Goal: Information Seeking & Learning: Learn about a topic

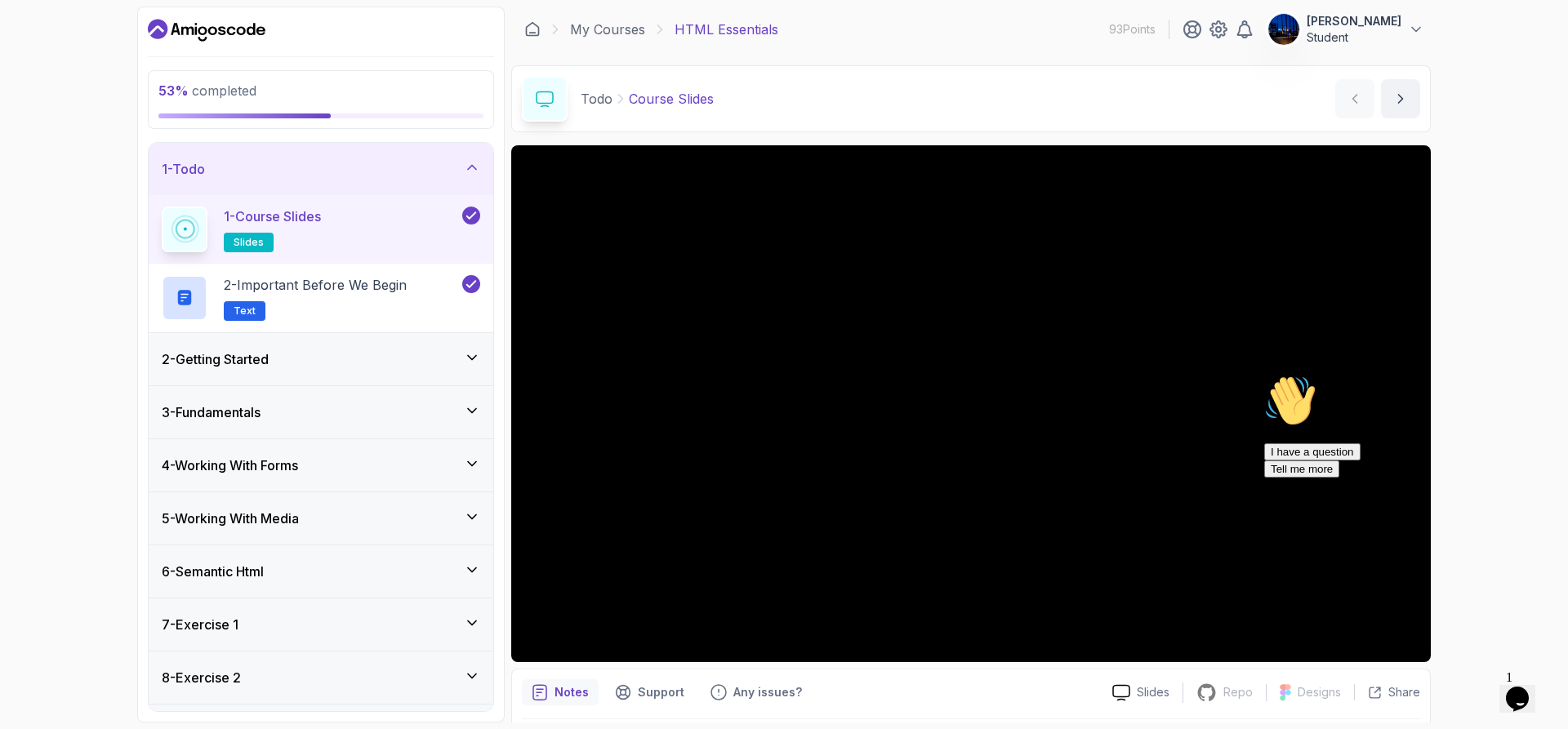
click at [333, 466] on div "4 - Working With Forms" at bounding box center [321, 465] width 319 height 19
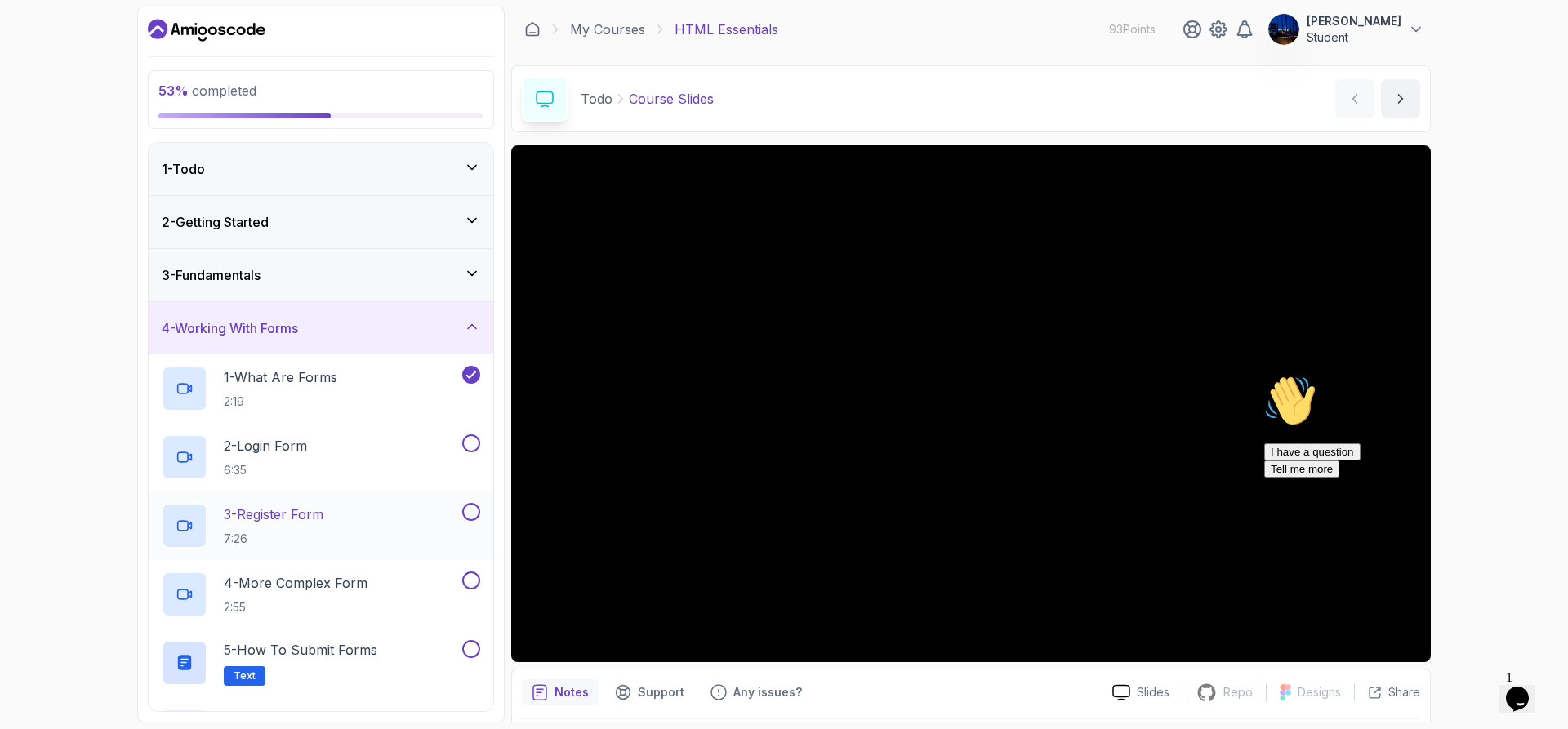
scroll to position [163, 0]
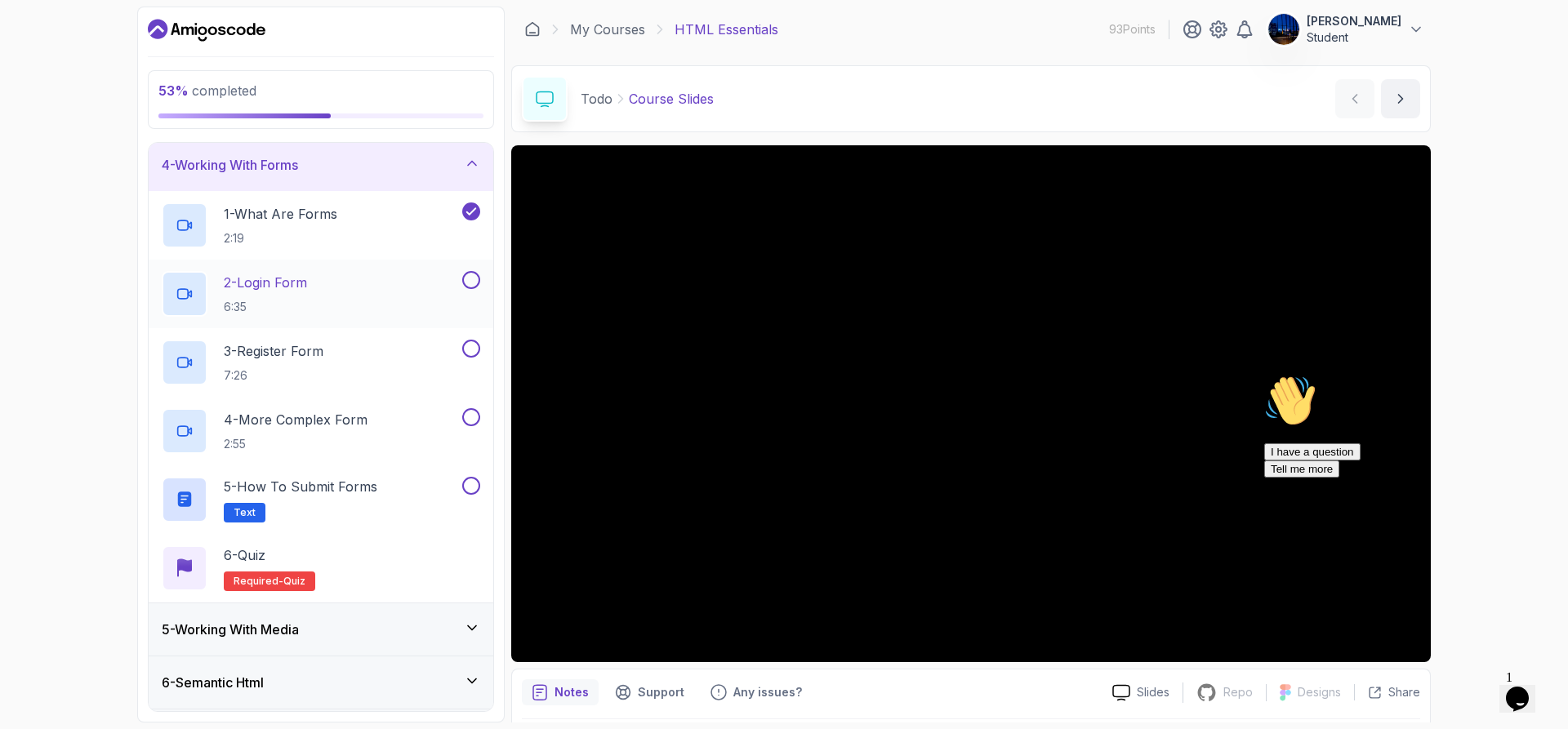
click at [350, 290] on div "2 - Login Form 6:35" at bounding box center [310, 294] width 297 height 46
click at [294, 299] on p "6:35" at bounding box center [265, 307] width 83 height 16
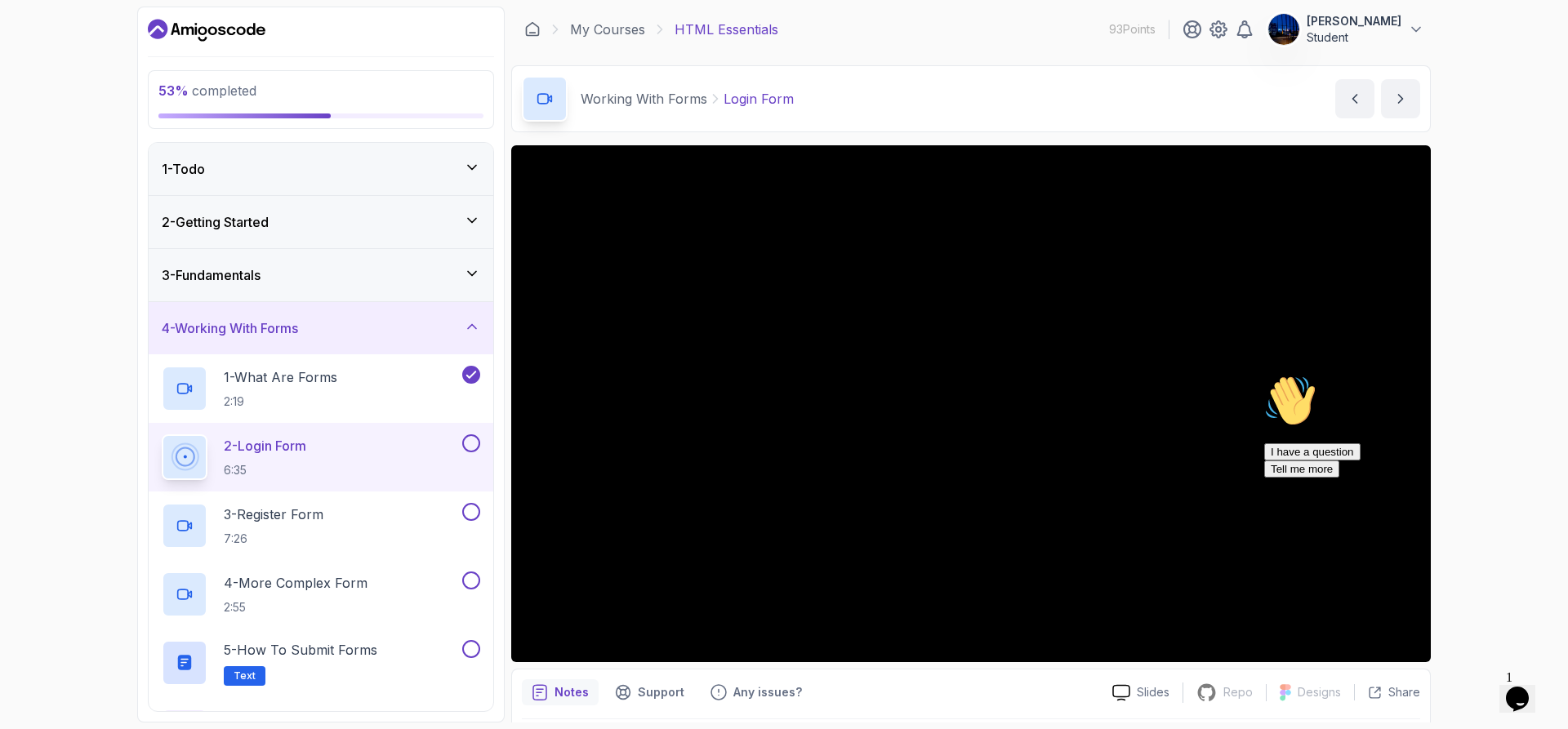
click at [1498, 219] on div "53 % completed 1 - Todo 2 - Getting Started 3 - Fundamentals 4 - Working With F…" at bounding box center [784, 364] width 1568 height 729
click at [1534, 119] on div "53 % completed 1 - Todo 2 - Getting Started 3 - Fundamentals 4 - Working With F…" at bounding box center [784, 364] width 1568 height 729
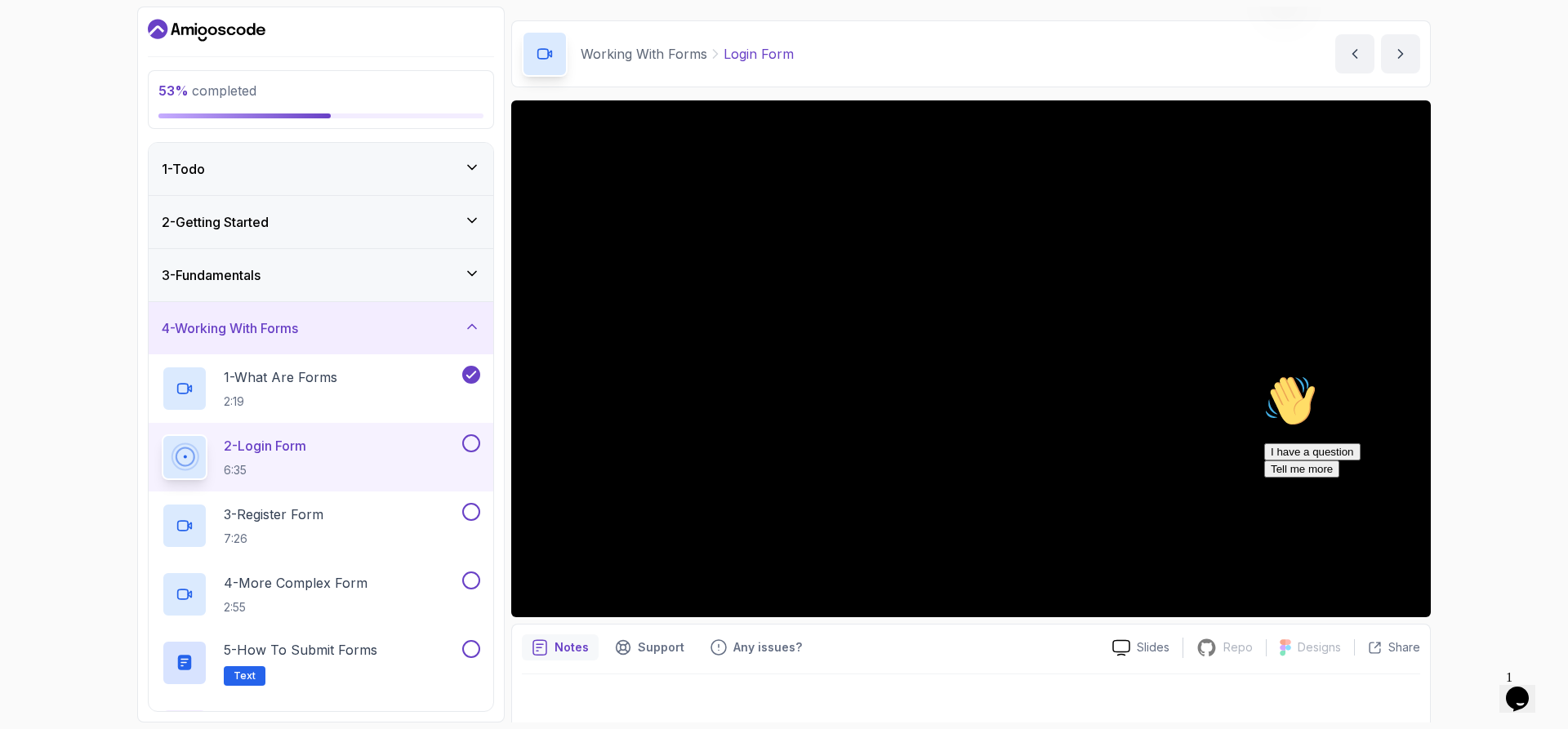
scroll to position [53, 0]
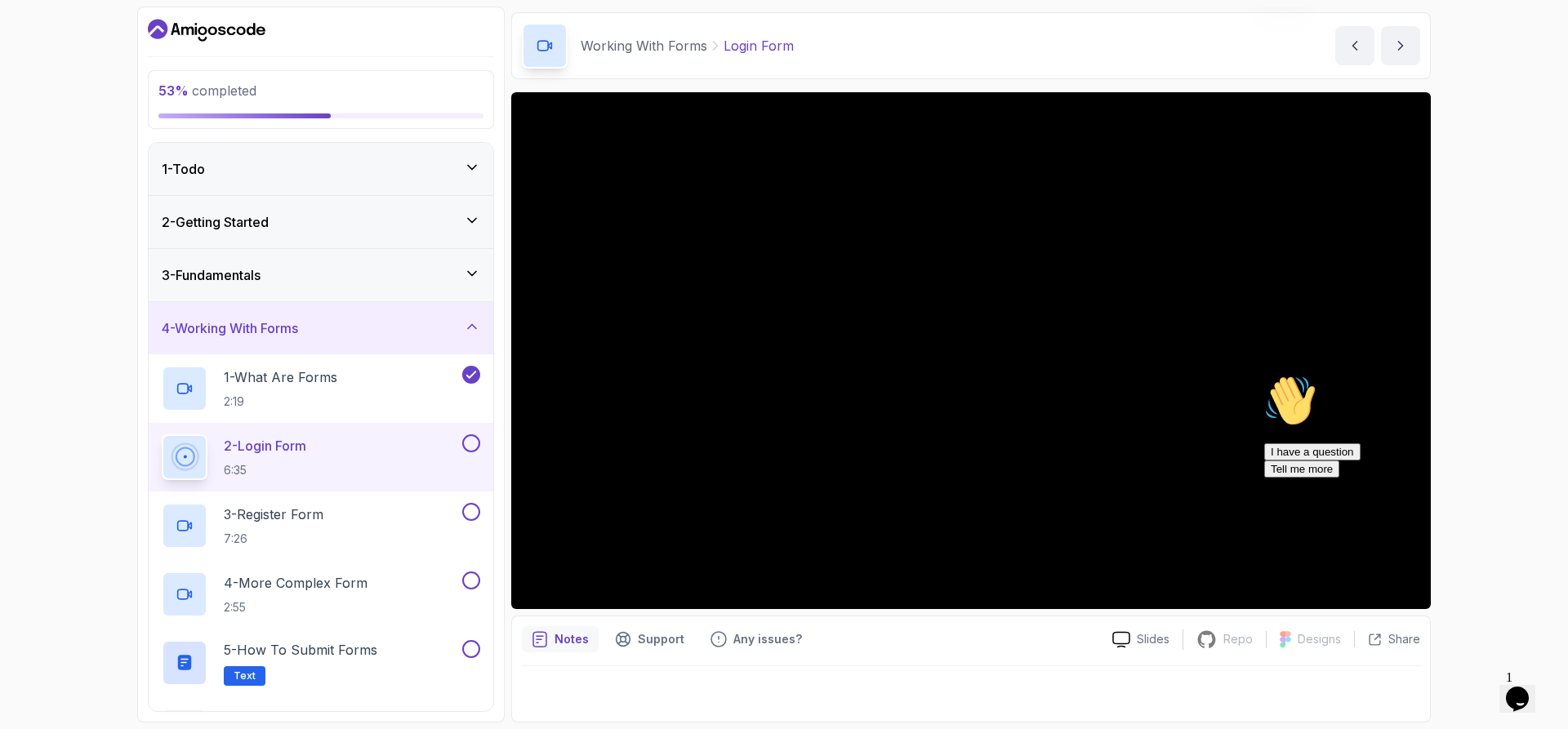
click at [0, 301] on div "53 % completed 1 - Todo 2 - Getting Started 3 - Fundamentals 4 - Working With F…" at bounding box center [784, 364] width 1568 height 729
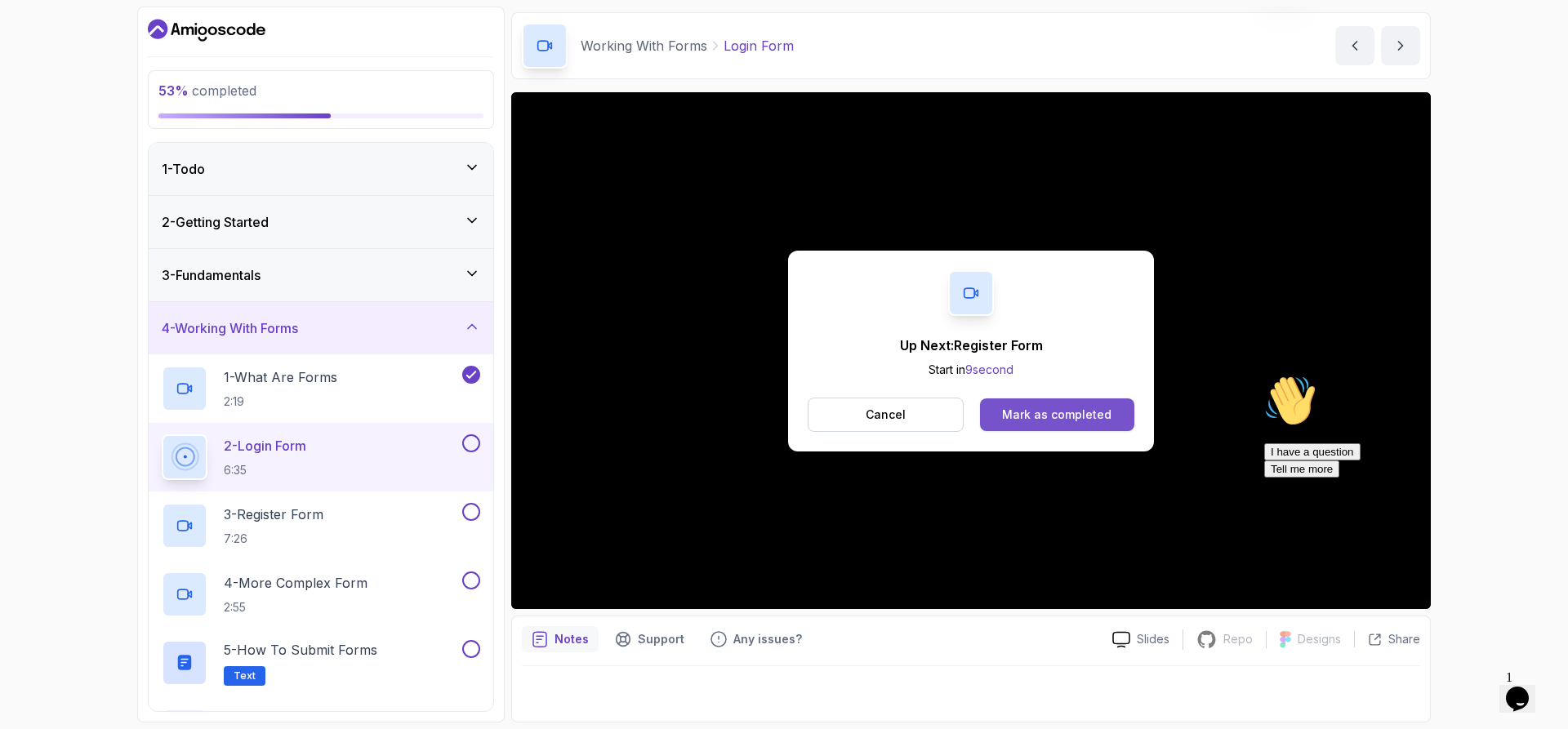
click at [1069, 421] on div "Mark as completed" at bounding box center [1056, 414] width 109 height 16
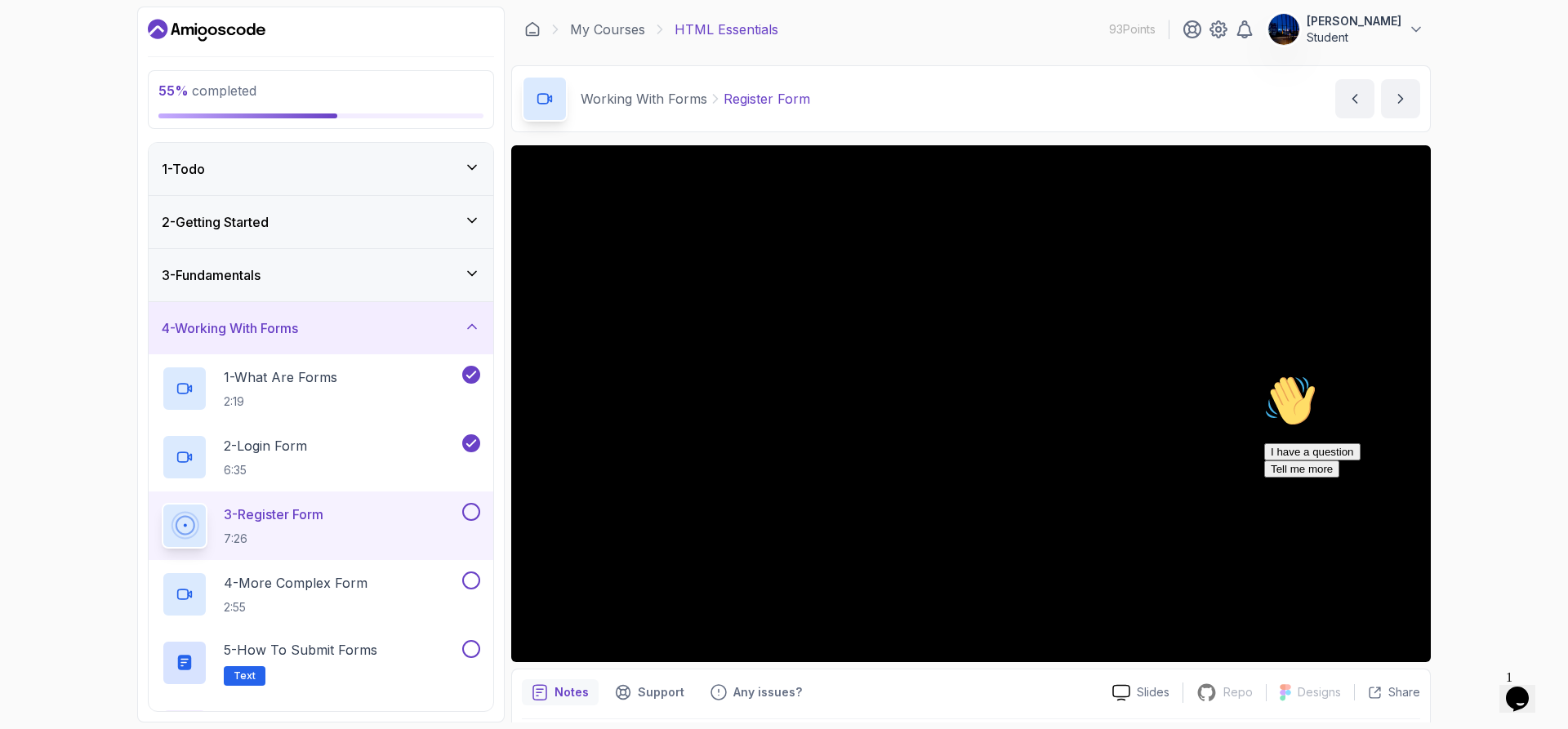
scroll to position [53, 0]
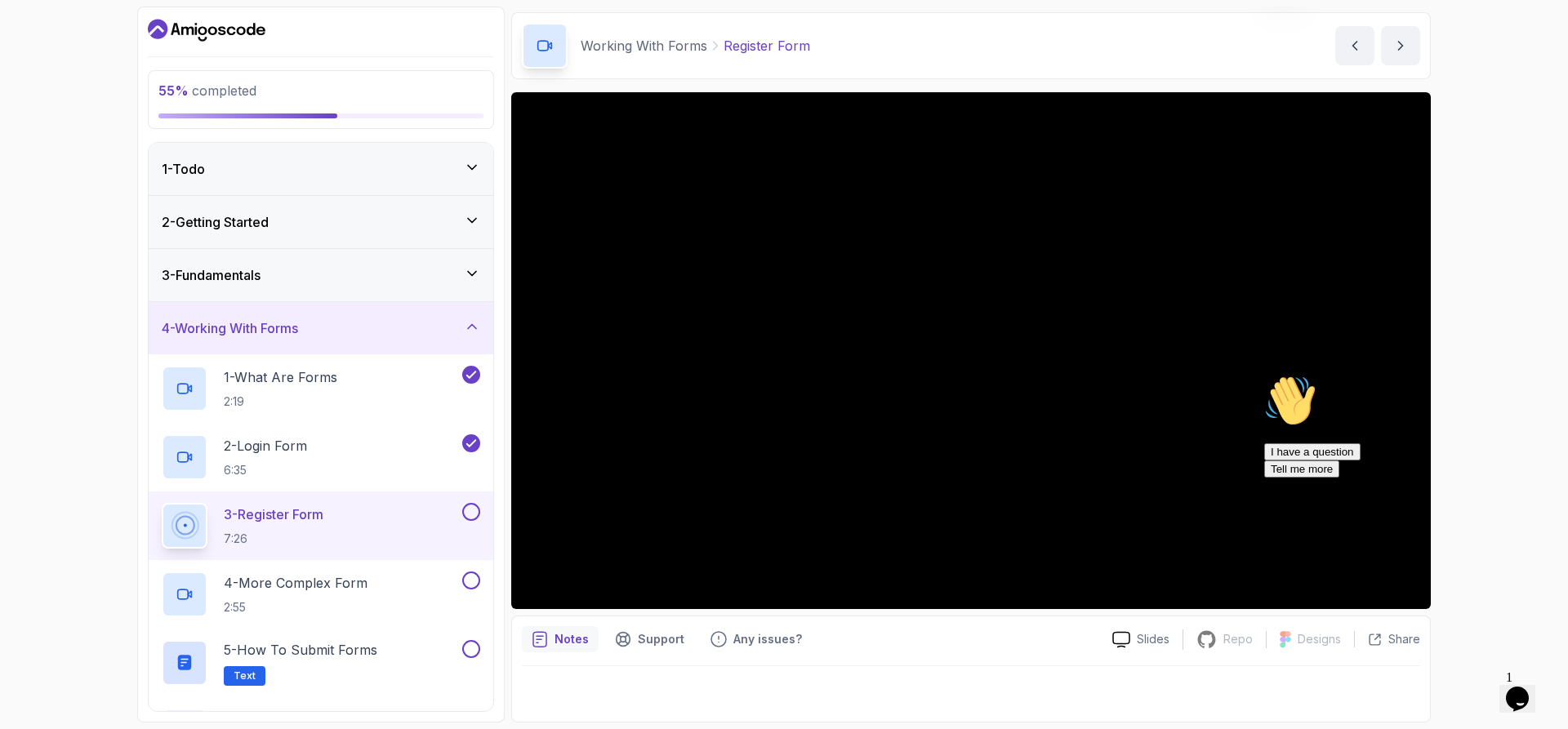
click at [116, 285] on div "55 % completed 1 - Todo 2 - Getting Started 3 - Fundamentals 4 - Working With F…" at bounding box center [784, 364] width 1568 height 729
